Goal: Information Seeking & Learning: Learn about a topic

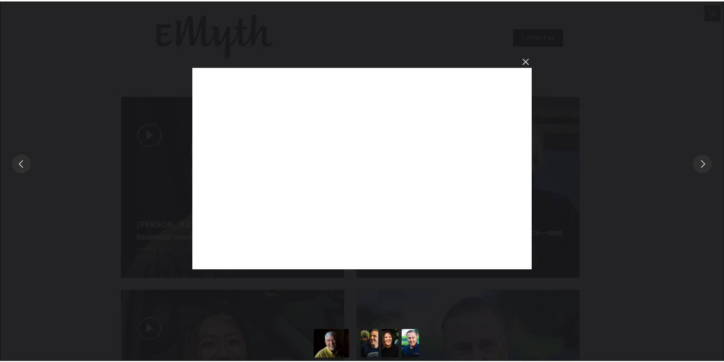
scroll to position [608, 0]
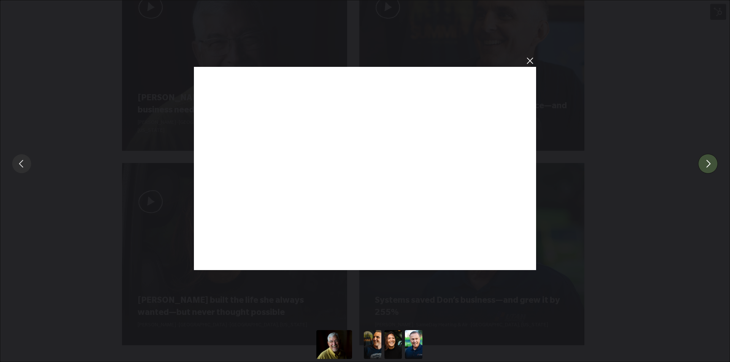
click at [707, 166] on button "You can close this modal content with the ESC key" at bounding box center [708, 164] width 20 height 20
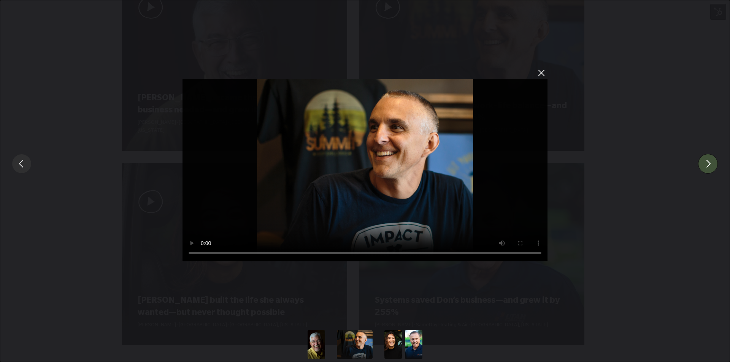
click at [707, 165] on button "You can close this modal content with the ESC key" at bounding box center [708, 164] width 20 height 20
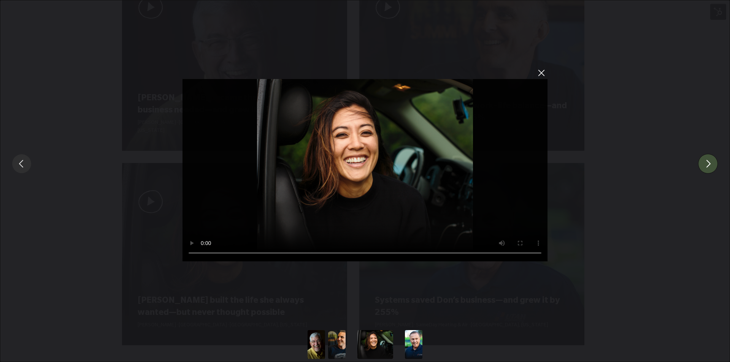
click at [707, 165] on button "You can close this modal content with the ESC key" at bounding box center [708, 164] width 20 height 20
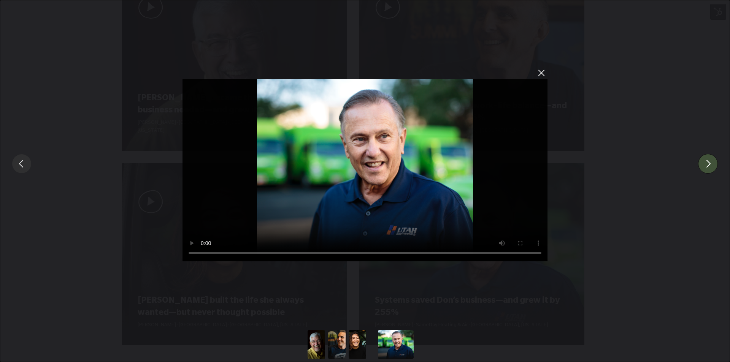
click at [708, 165] on button "You can close this modal content with the ESC key" at bounding box center [708, 164] width 20 height 20
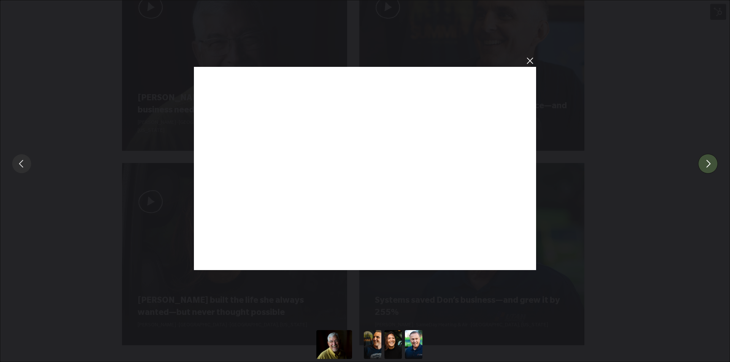
click at [708, 165] on button "You can close this modal content with the ESC key" at bounding box center [708, 164] width 20 height 20
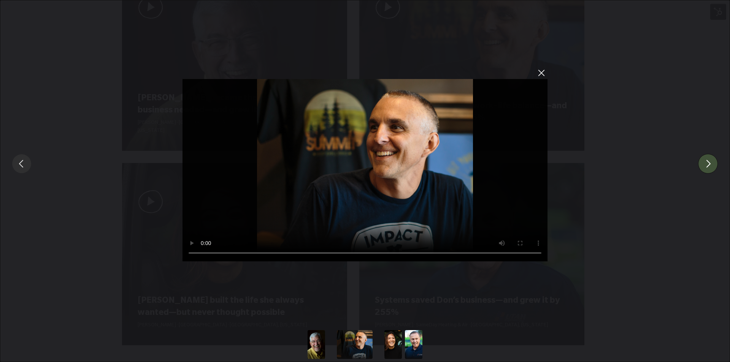
click at [708, 165] on button "You can close this modal content with the ESC key" at bounding box center [708, 164] width 20 height 20
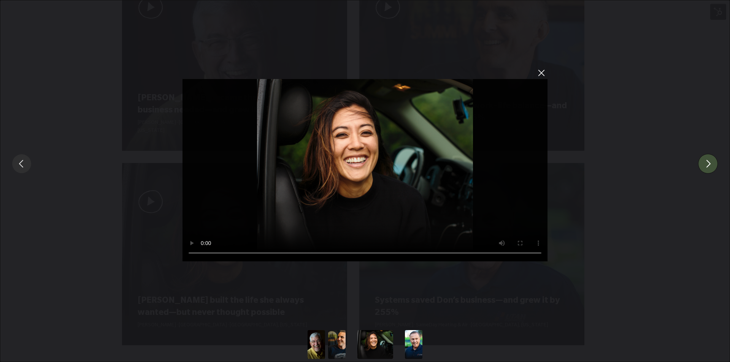
click at [708, 165] on button "You can close this modal content with the ESC key" at bounding box center [708, 164] width 20 height 20
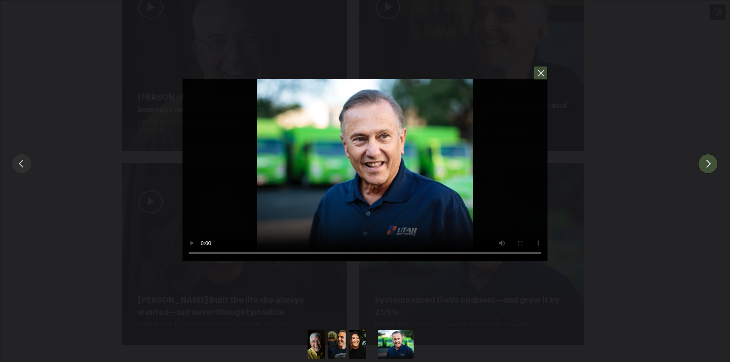
click at [541, 72] on button "You can close this modal content with the ESC key" at bounding box center [541, 73] width 14 height 14
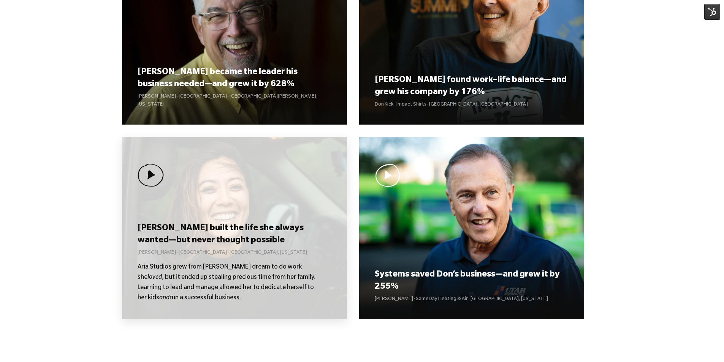
scroll to position [152, 0]
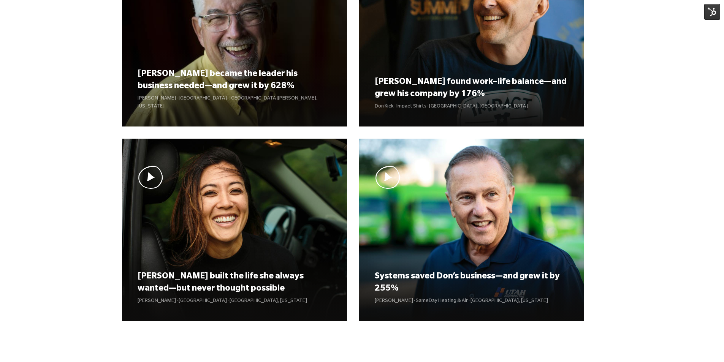
click at [710, 16] on img at bounding box center [712, 12] width 16 height 16
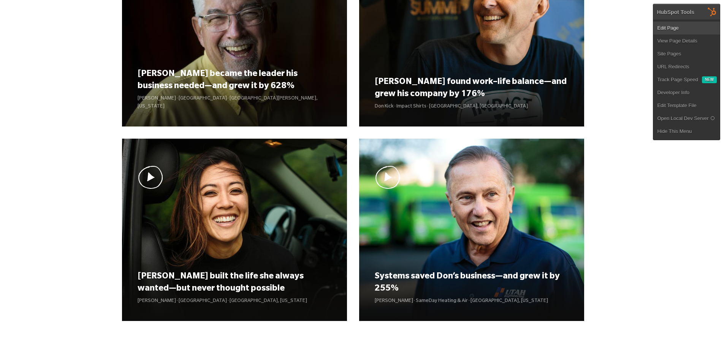
click at [700, 25] on link "Edit Page" at bounding box center [686, 28] width 67 height 13
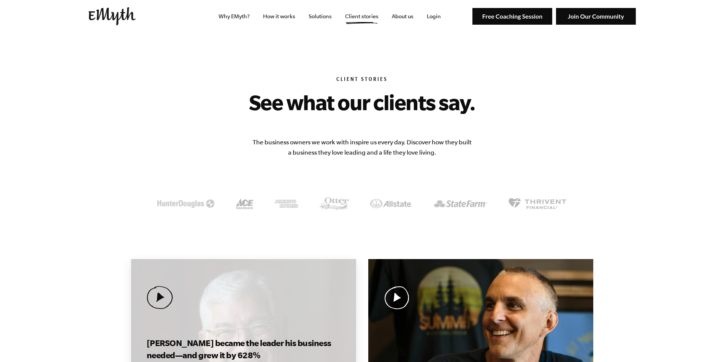
scroll to position [152, 0]
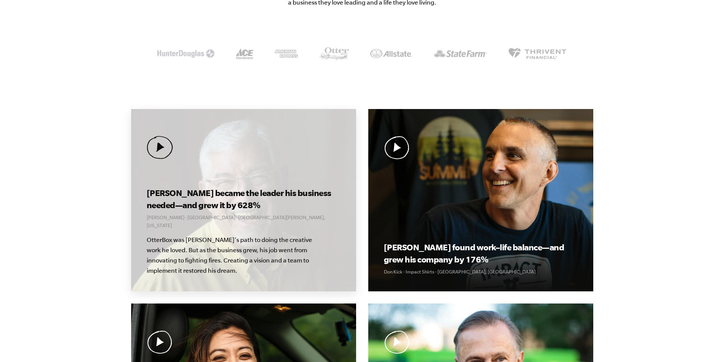
click at [249, 178] on div "Curt became the leader his business needed—and grew it by 628% Curt Richardson …" at bounding box center [243, 200] width 225 height 182
